Goal: Information Seeking & Learning: Learn about a topic

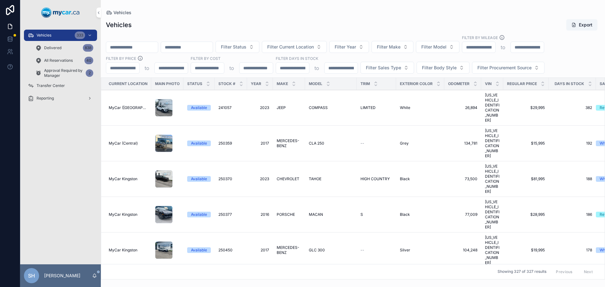
click at [230, 19] on div "Vehicles Export" at bounding box center [353, 25] width 494 height 12
click at [246, 48] on span "Filter Status" at bounding box center [234, 47] width 26 height 6
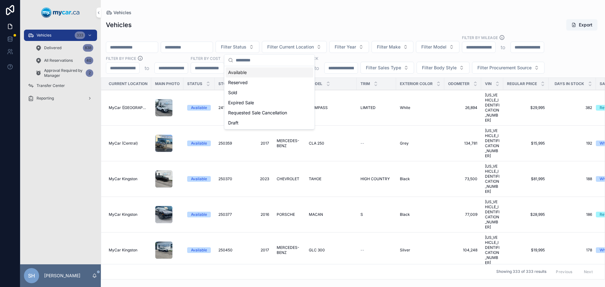
click at [245, 71] on div "Available" at bounding box center [269, 72] width 88 height 10
click at [303, 18] on div "Vehicles Export Available Filter Current Location Filter Year Filter Make Filte…" at bounding box center [353, 147] width 504 height 264
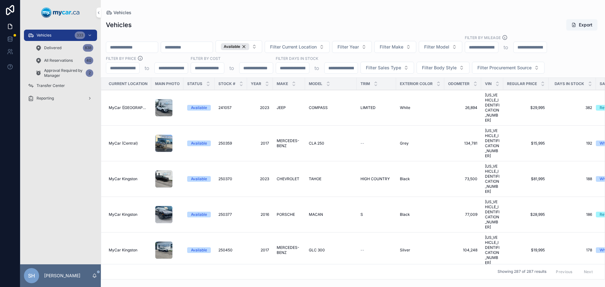
click at [359, 45] on span "Filter Year" at bounding box center [347, 47] width 21 height 6
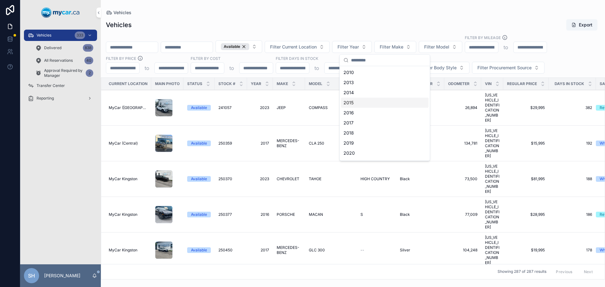
scroll to position [94, 0]
click at [363, 80] on div "2022" at bounding box center [385, 79] width 88 height 10
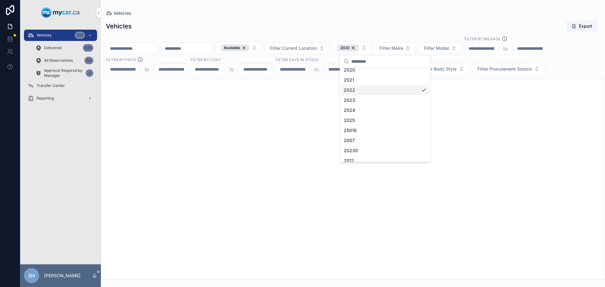
scroll to position [105, 0]
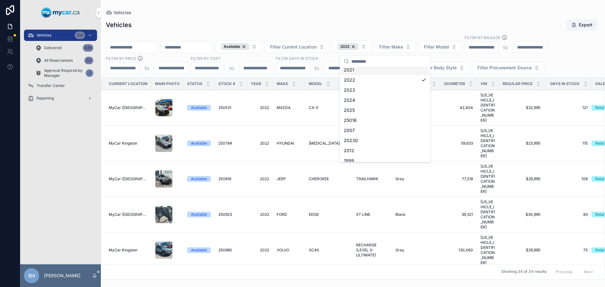
click at [389, 22] on div "Vehicles Export" at bounding box center [353, 25] width 494 height 12
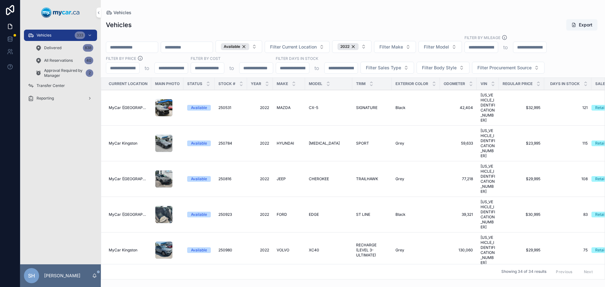
click at [383, 71] on button "Filter Sales Type" at bounding box center [387, 68] width 54 height 12
click at [364, 92] on div "Wholesale" at bounding box center [387, 93] width 88 height 10
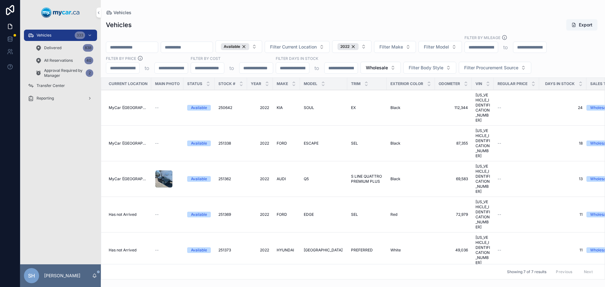
click at [308, 283] on span "1500" at bounding box center [308, 285] width 9 height 5
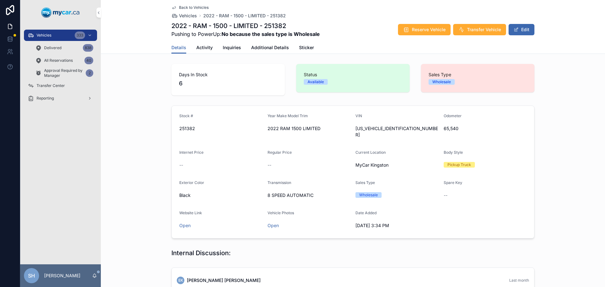
click at [57, 34] on div "Vehicles 333" at bounding box center [61, 35] width 66 height 10
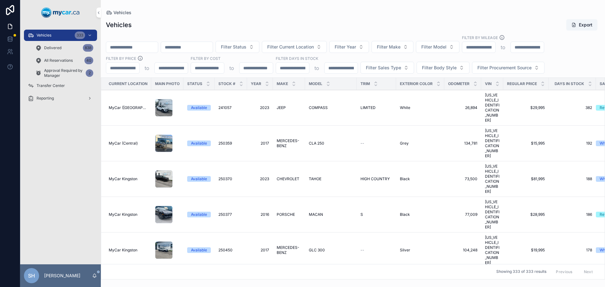
click at [214, 20] on div "Vehicles Export" at bounding box center [353, 25] width 494 height 12
click at [212, 16] on div "Vehicles Export Filter Status Filter Current Location Filter Year Filter Make F…" at bounding box center [353, 147] width 504 height 264
click at [127, 43] on input "scrollable content" at bounding box center [132, 47] width 52 height 9
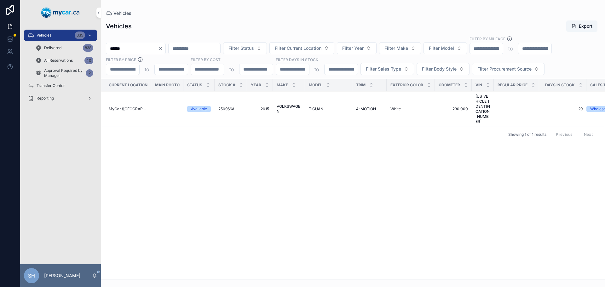
type input "******"
click at [287, 104] on span "VOLKSWAGEN" at bounding box center [289, 109] width 25 height 10
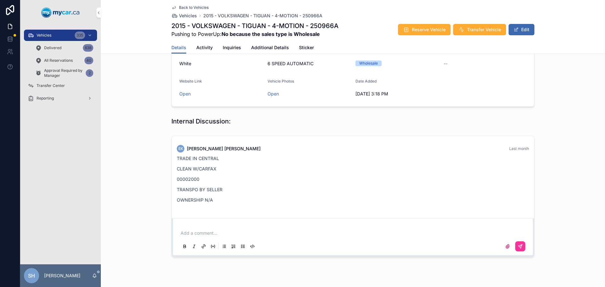
scroll to position [149, 0]
